Goal: Information Seeking & Learning: Learn about a topic

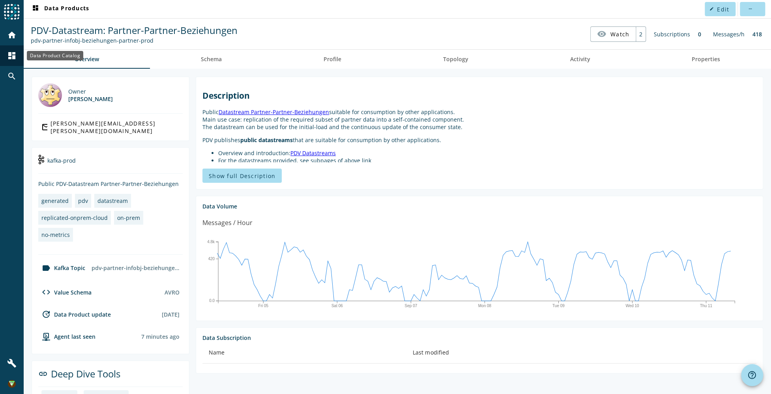
click at [11, 60] on mat-icon "dashboard" at bounding box center [11, 55] width 9 height 9
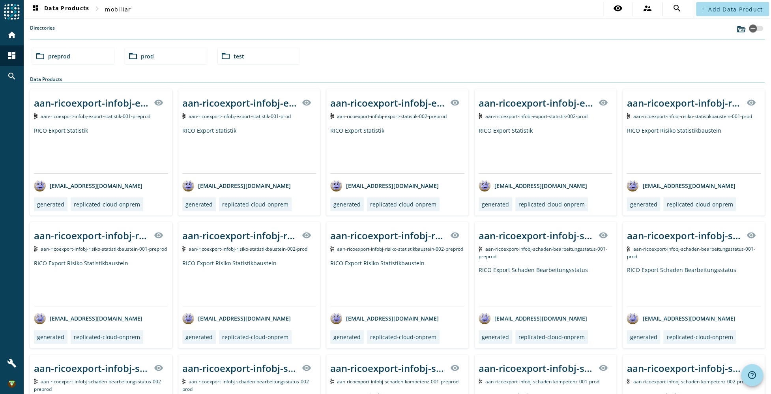
click at [77, 59] on div "folder_open preprod" at bounding box center [73, 56] width 82 height 16
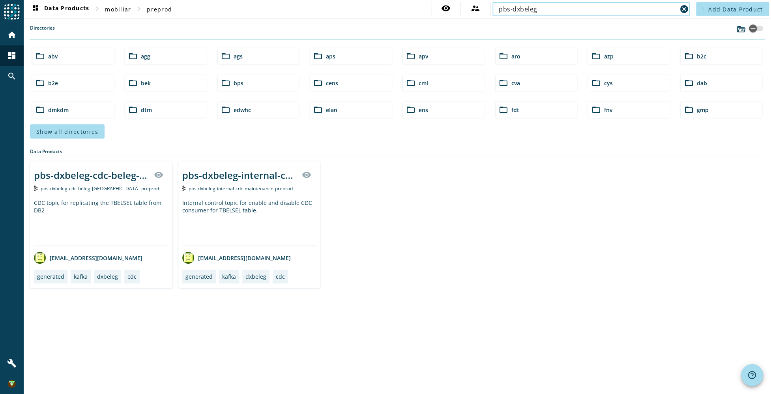
type input "pbs-dxbeleg"
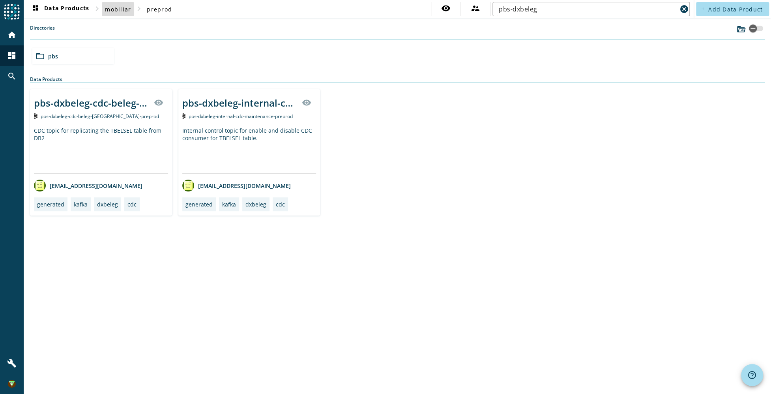
click at [125, 10] on span "mobiliar" at bounding box center [118, 9] width 26 height 7
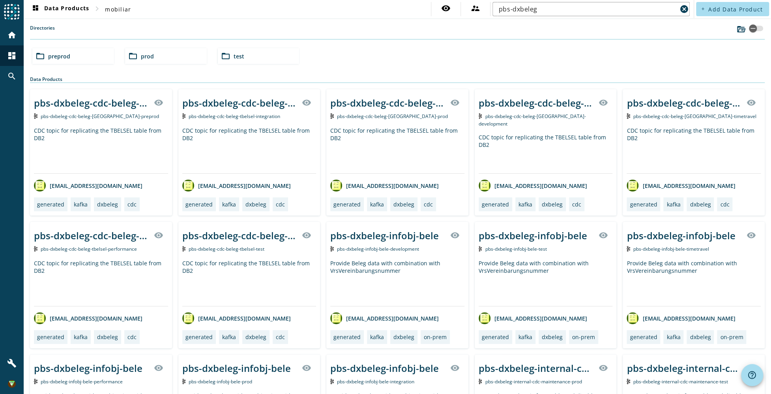
click at [247, 56] on div "folder_open test" at bounding box center [259, 56] width 82 height 16
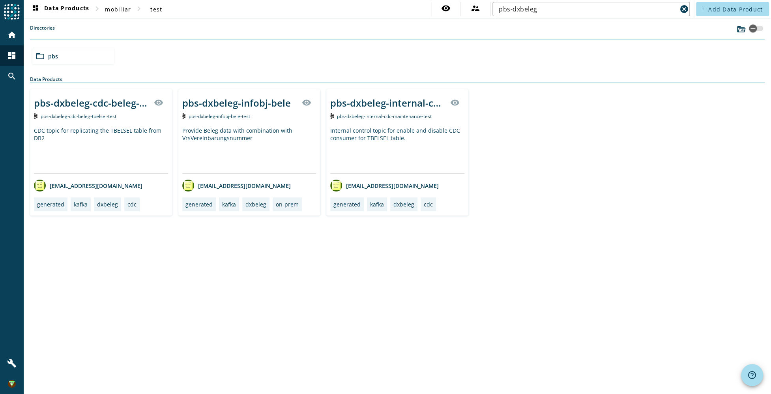
click at [260, 135] on div "Provide Beleg data with combination with VrsVereinbarungsnummer" at bounding box center [249, 150] width 134 height 47
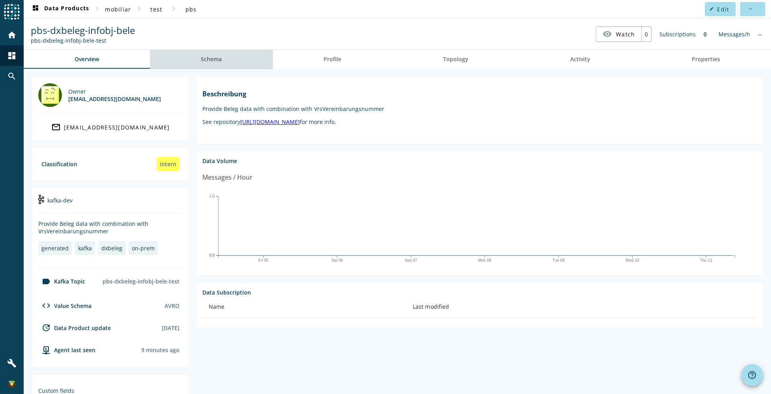
click at [222, 59] on link "Schema" at bounding box center [211, 59] width 123 height 19
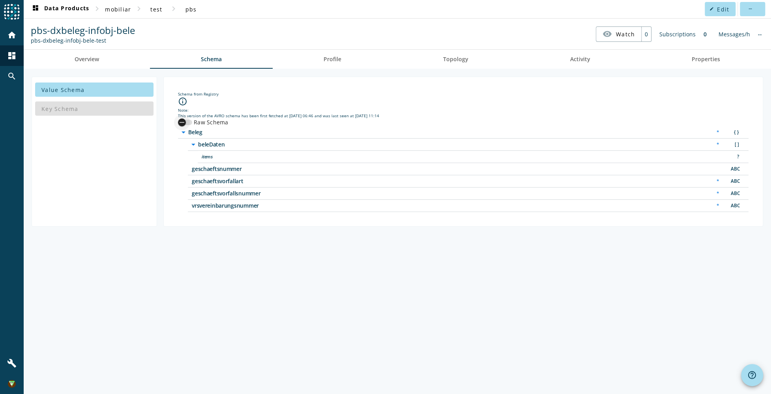
click at [187, 122] on div "button" at bounding box center [182, 122] width 16 height 16
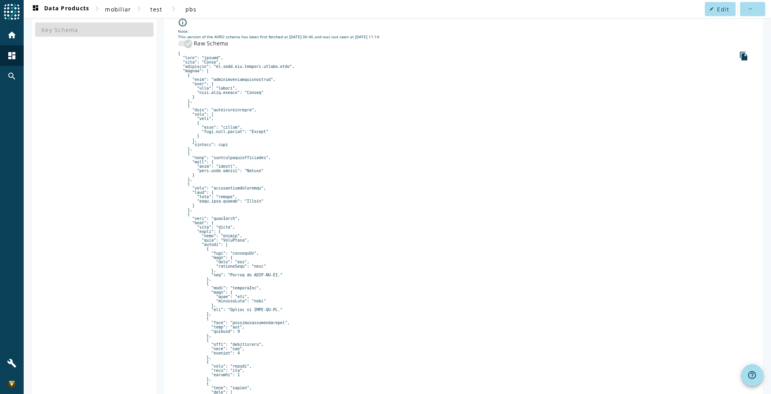
scroll to position [118, 0]
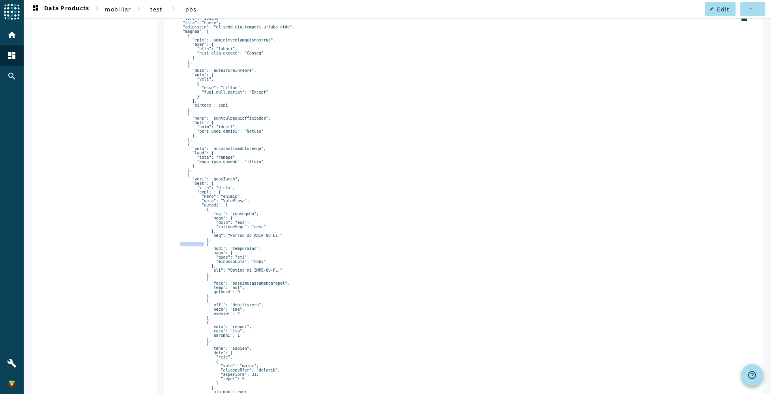
drag, startPoint x: 210, startPoint y: 244, endPoint x: 249, endPoint y: 245, distance: 38.7
click at [248, 245] on pre at bounding box center [463, 337] width 570 height 651
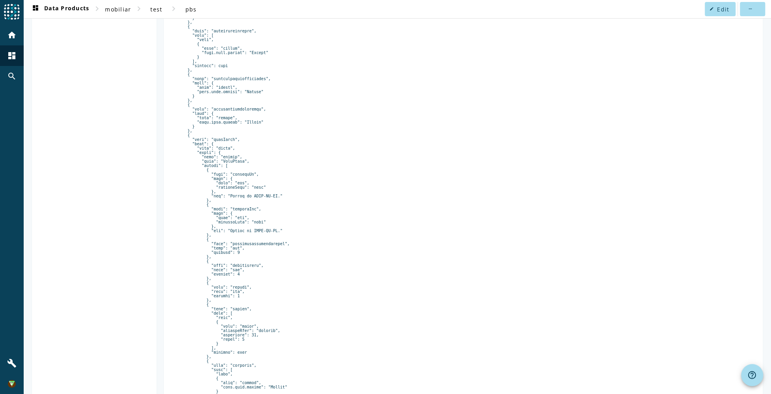
click at [288, 259] on pre at bounding box center [463, 297] width 570 height 651
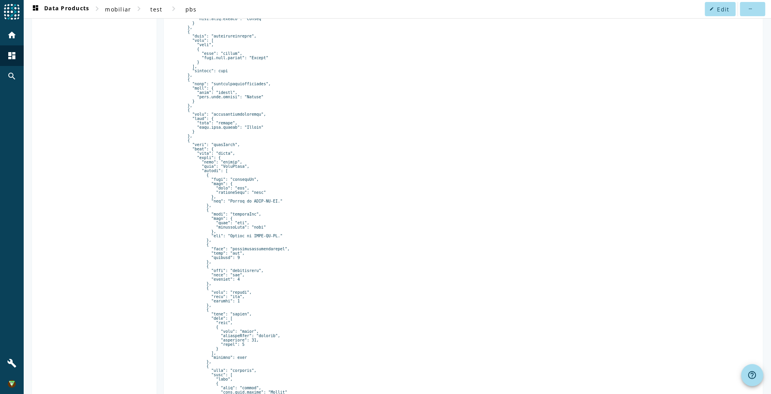
scroll to position [0, 0]
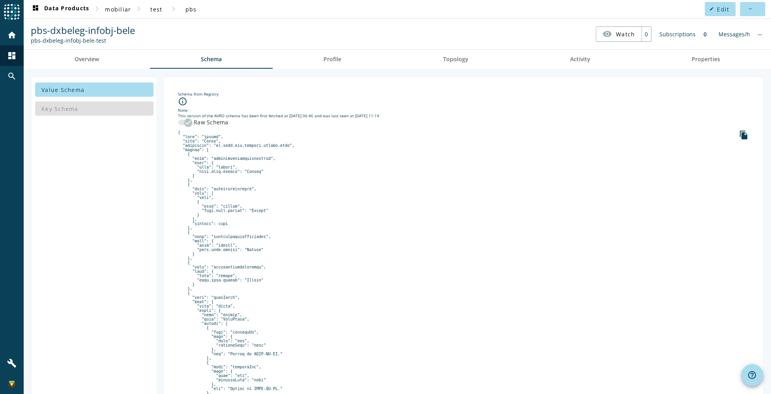
click at [184, 121] on div "button" at bounding box center [188, 122] width 8 height 8
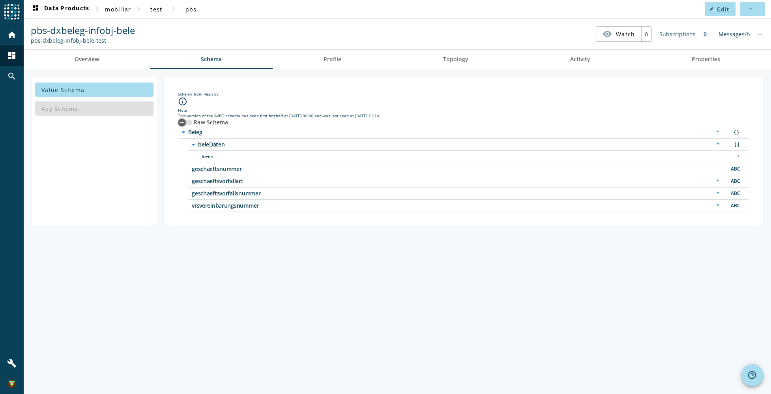
click at [211, 154] on span "items" at bounding box center [300, 157] width 197 height 6
click at [191, 144] on icon "arrow_drop_down" at bounding box center [193, 144] width 9 height 9
click at [191, 143] on icon "arrow_right" at bounding box center [193, 144] width 9 height 9
click at [332, 64] on span "Profile" at bounding box center [332, 59] width 18 height 19
